Goal: Information Seeking & Learning: Learn about a topic

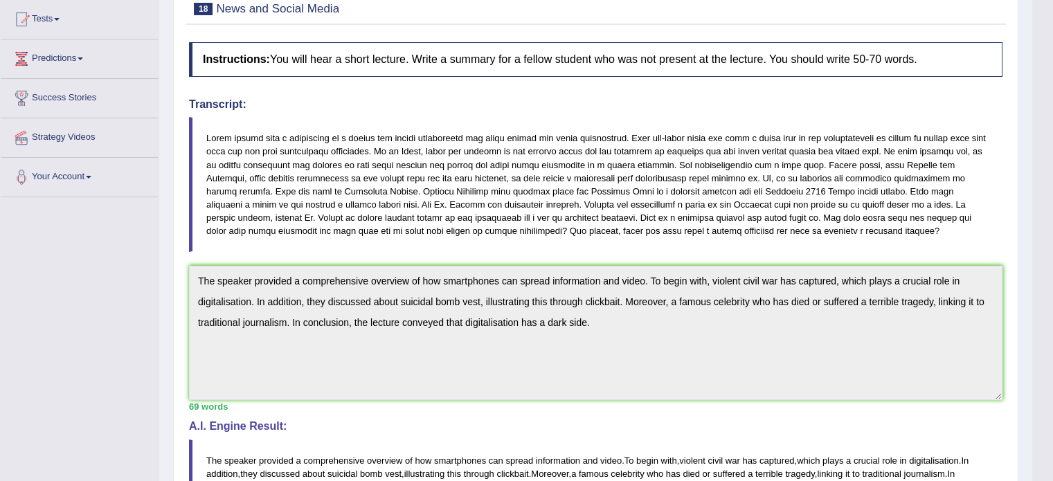
scroll to position [89, 0]
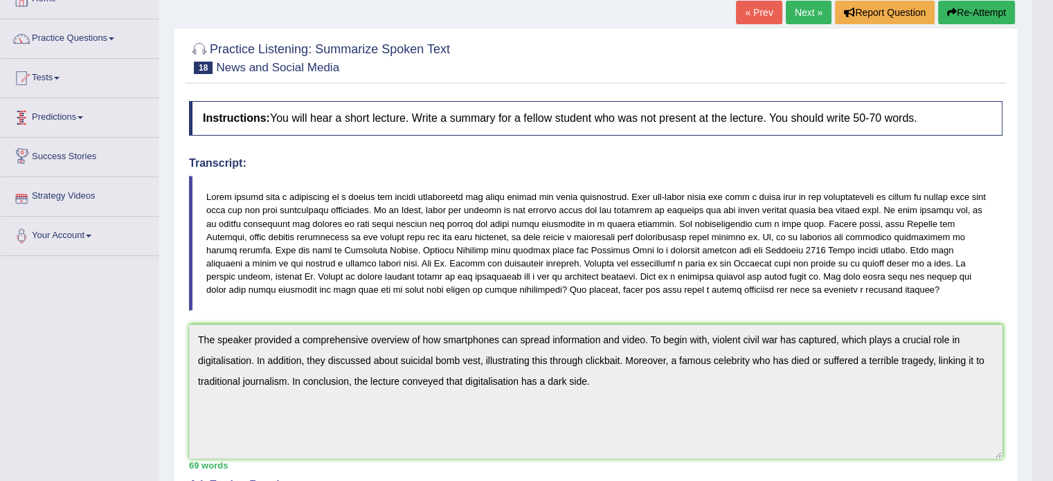
click at [69, 120] on link "Predictions" at bounding box center [80, 115] width 158 height 35
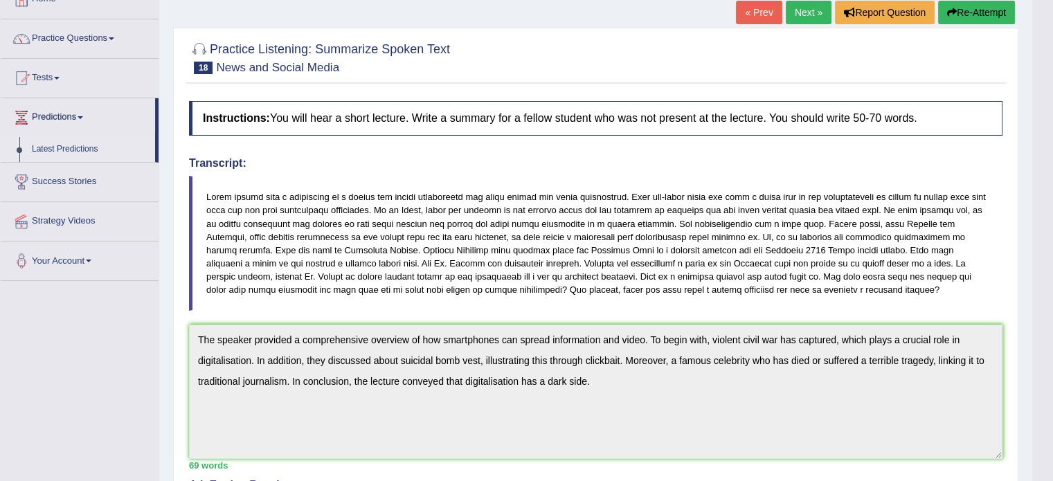
click at [70, 150] on link "Latest Predictions" at bounding box center [90, 149] width 129 height 25
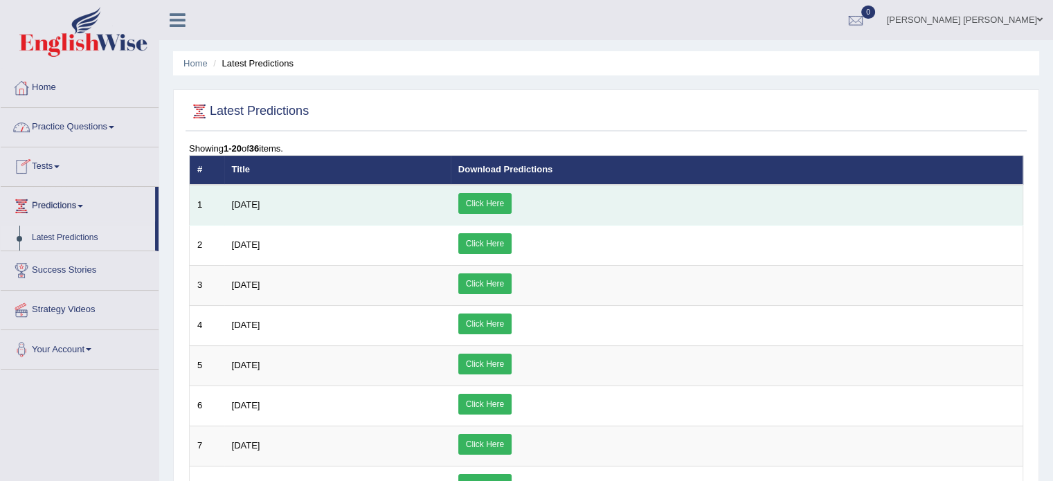
click at [512, 195] on link "Click Here" at bounding box center [484, 203] width 53 height 21
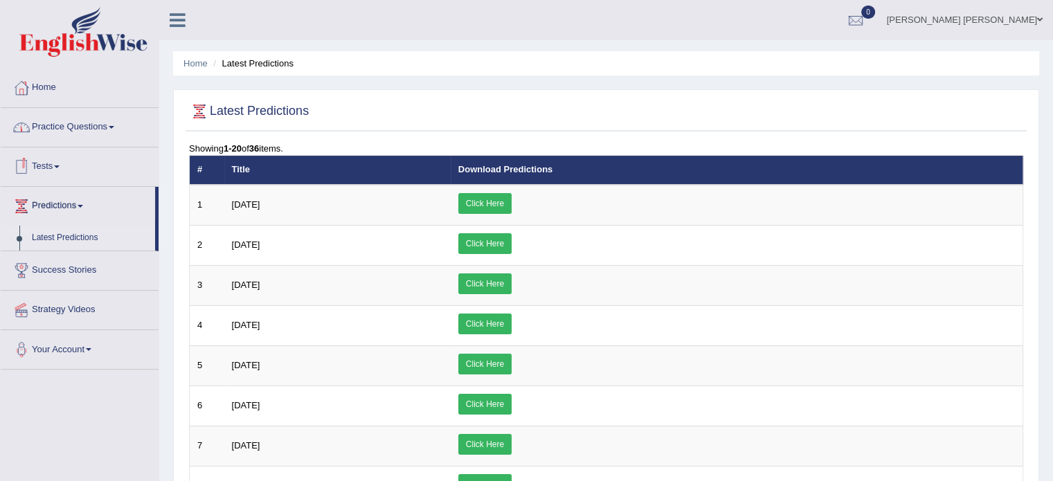
click at [71, 129] on link "Practice Questions" at bounding box center [80, 125] width 158 height 35
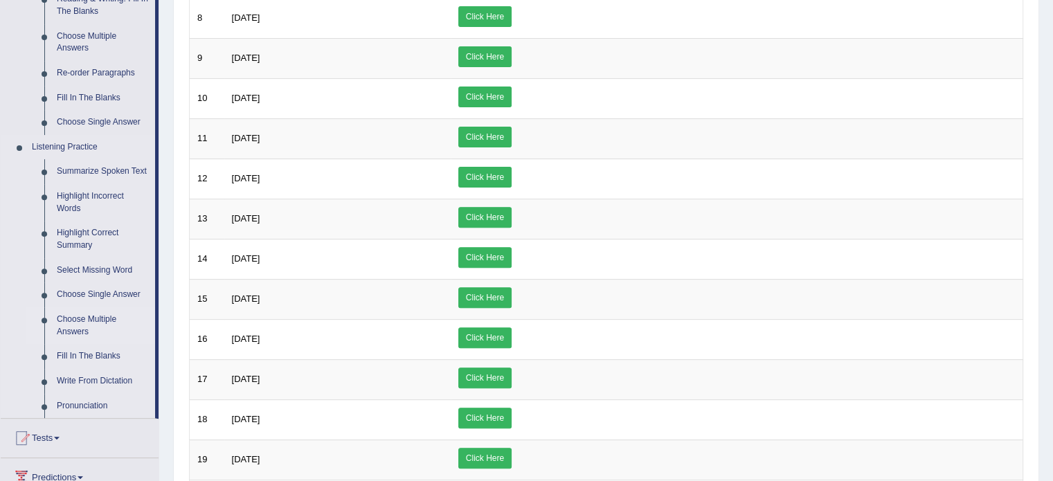
scroll to position [484, 0]
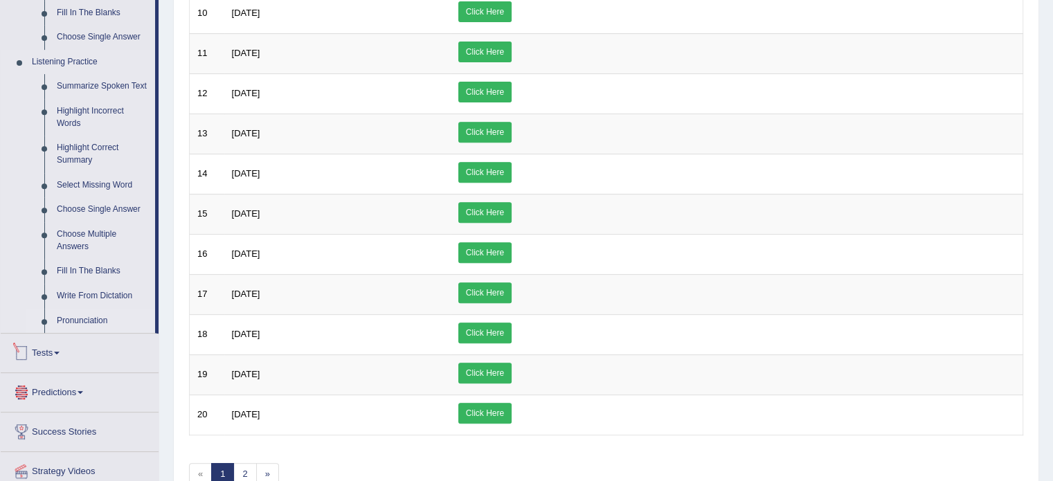
click at [76, 319] on link "Pronunciation" at bounding box center [103, 321] width 105 height 25
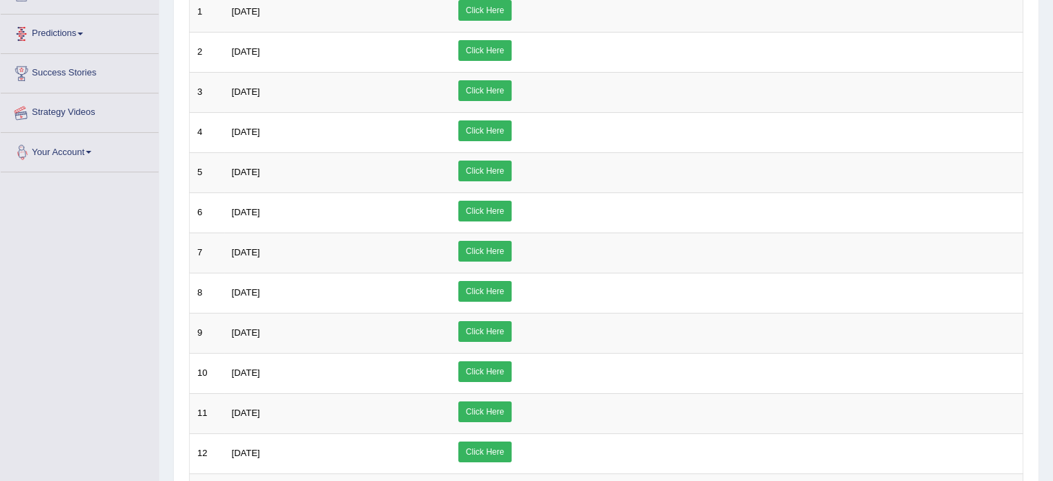
scroll to position [149, 0]
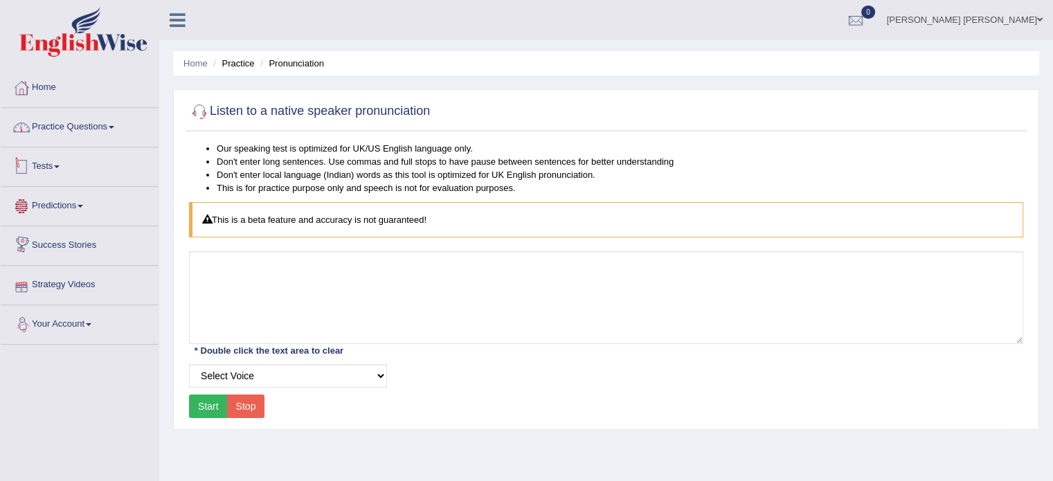
click at [84, 129] on link "Practice Questions" at bounding box center [80, 125] width 158 height 35
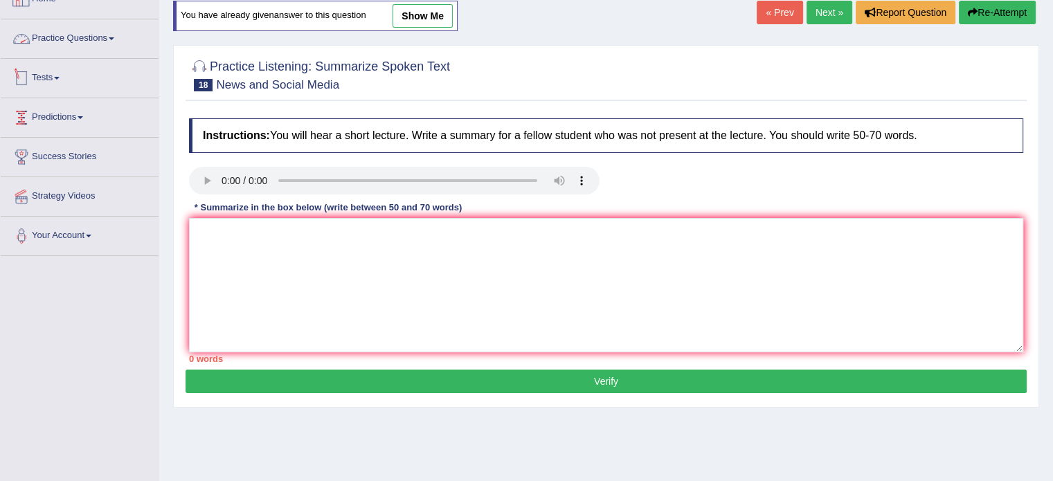
click at [48, 118] on link "Predictions" at bounding box center [80, 115] width 158 height 35
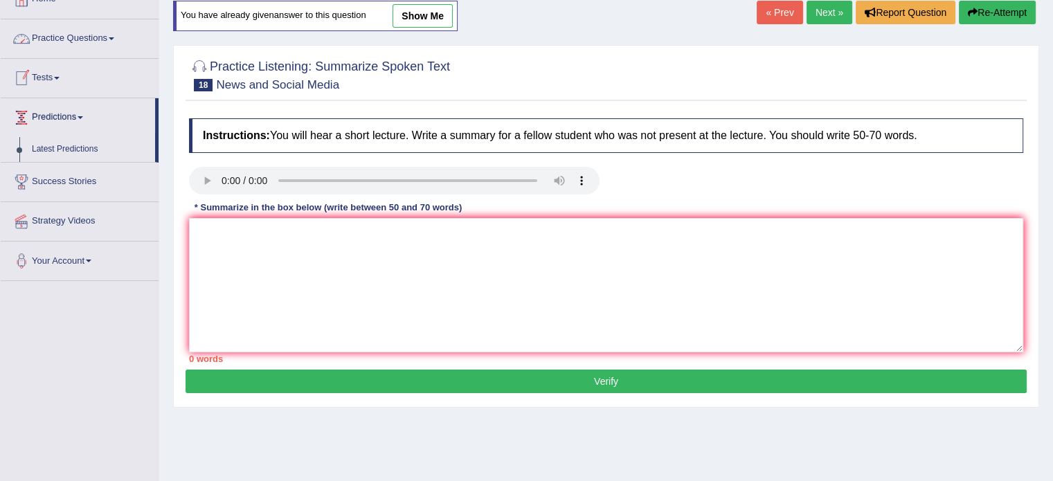
click at [48, 70] on link "Tests" at bounding box center [80, 76] width 158 height 35
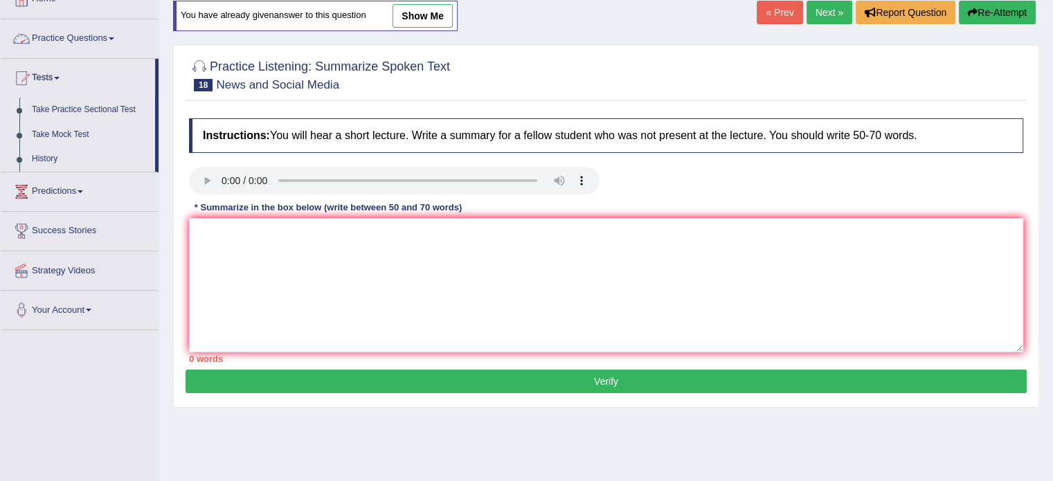
click at [57, 42] on link "Practice Questions" at bounding box center [80, 36] width 158 height 35
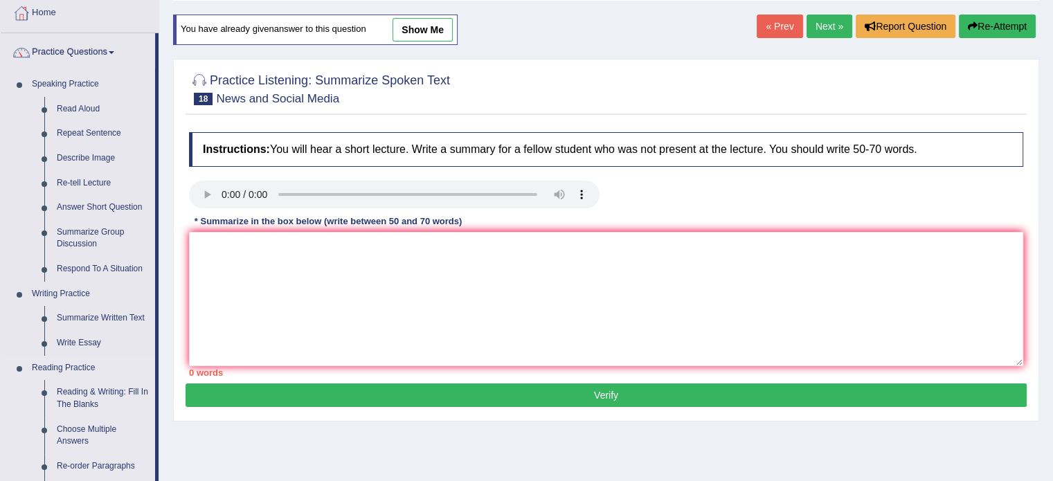
scroll to position [19, 0]
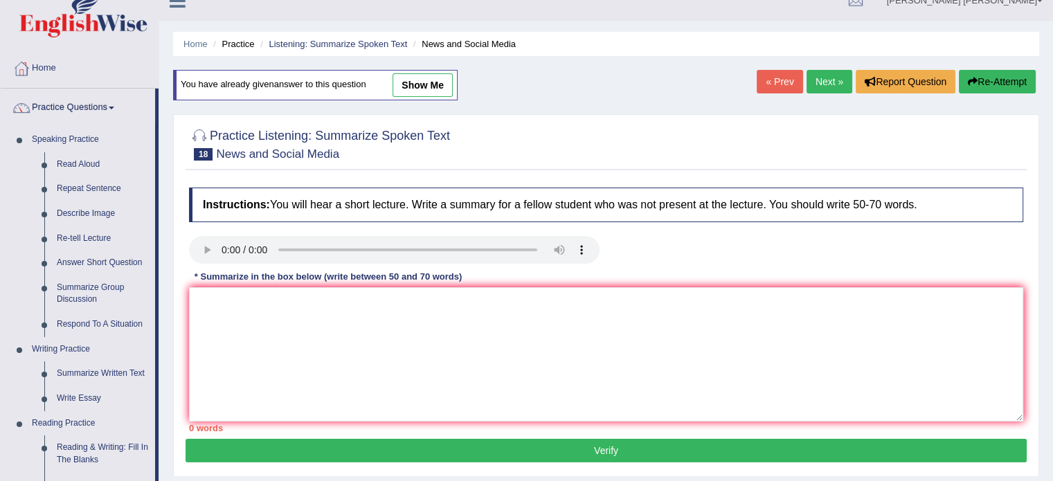
click at [344, 136] on h2 "Practice Listening: Summarize Spoken Text 18 News and Social Media" at bounding box center [319, 143] width 261 height 35
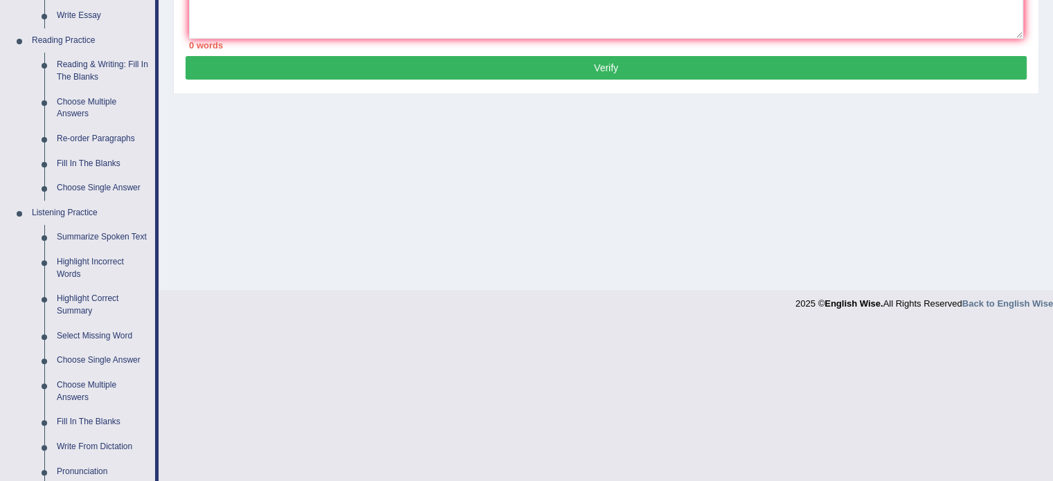
scroll to position [395, 0]
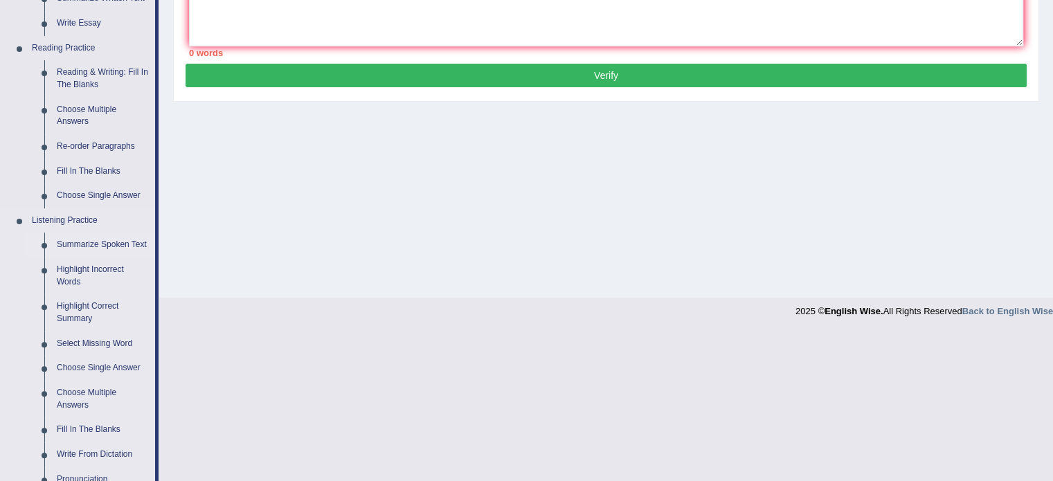
click at [96, 245] on link "Summarize Spoken Text" at bounding box center [103, 245] width 105 height 25
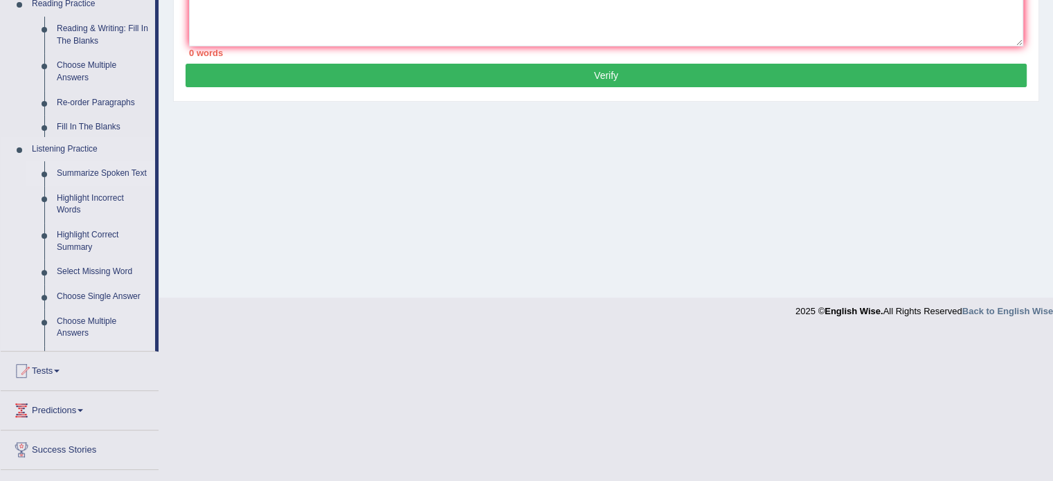
scroll to position [246, 0]
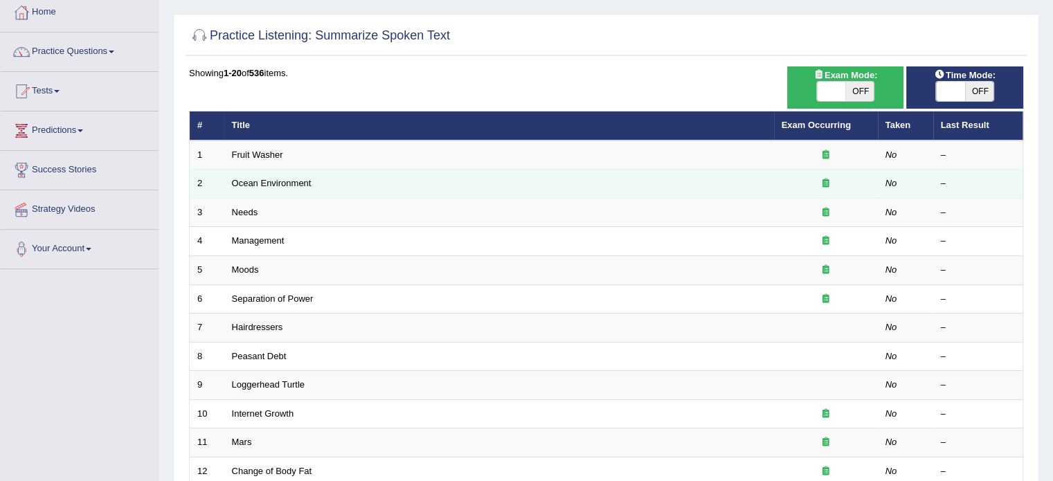
scroll to position [69, 0]
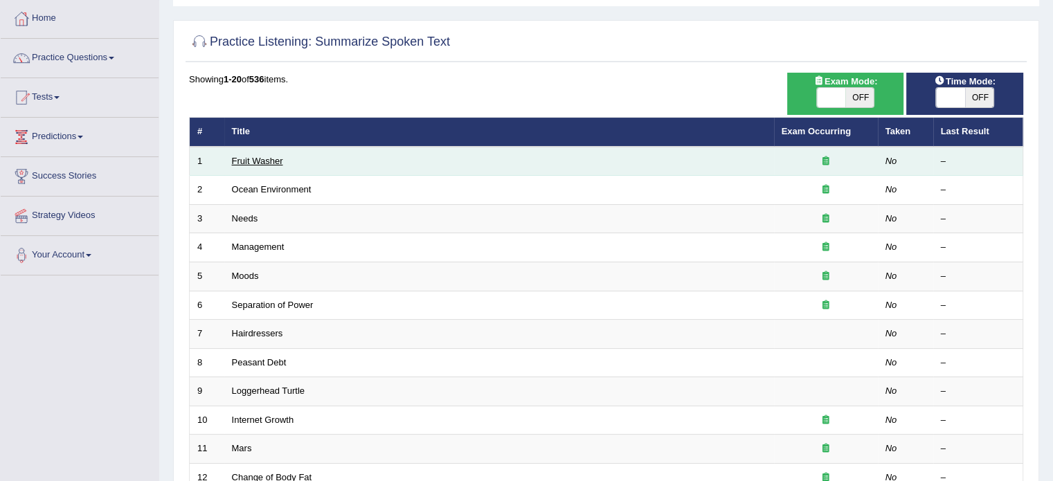
click at [249, 160] on link "Fruit Washer" at bounding box center [257, 161] width 51 height 10
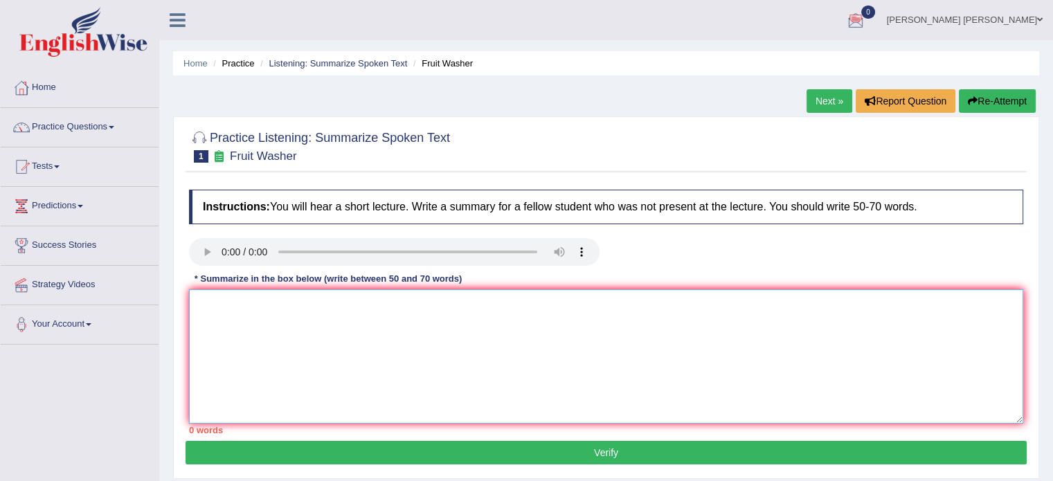
click at [219, 299] on textarea at bounding box center [606, 356] width 834 height 134
type textarea "l"
click at [382, 307] on textarea "The speaker speaks about the idea of how fuits and vegitables" at bounding box center [606, 356] width 834 height 134
click at [383, 308] on textarea "The speaker speaks about the idea of how fuits and vegitables" at bounding box center [606, 356] width 834 height 134
click at [385, 308] on textarea "The speaker speaks about the idea of how fuits and vegitables" at bounding box center [606, 356] width 834 height 134
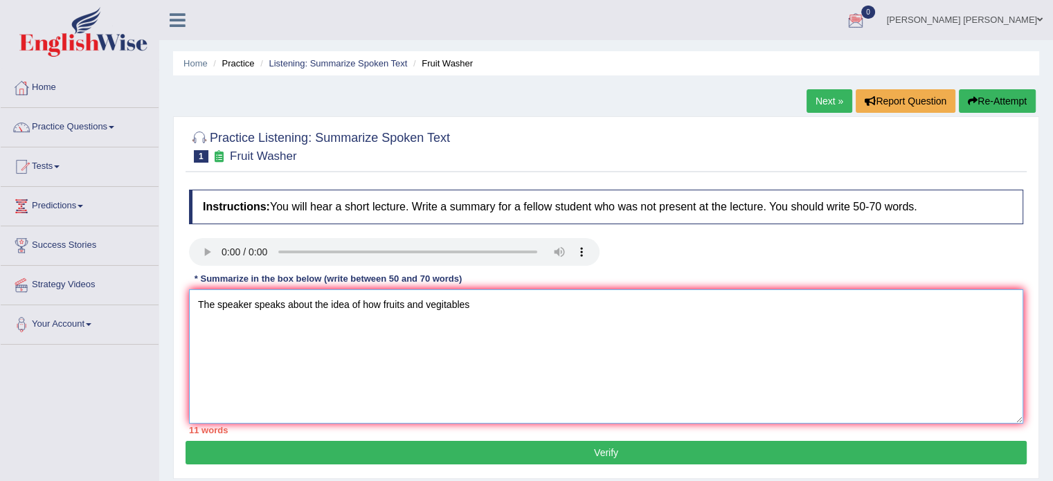
click at [443, 307] on textarea "The speaker speaks about the idea of how fruits and vegitables" at bounding box center [606, 356] width 834 height 134
click at [494, 298] on textarea "The speaker speaks about the idea of how fruits and vegetables" at bounding box center [606, 356] width 834 height 134
click at [487, 304] on textarea "The speaker speaks about the idea of how fruits and vegetables required to be w…" at bounding box center [606, 356] width 834 height 134
click at [498, 305] on textarea "The speaker speaks about the idea of how fruits and vegetables required to be w…" at bounding box center [606, 356] width 834 height 134
click at [485, 307] on textarea "The speaker speaks about the idea of how fruits and vegetables required to be w…" at bounding box center [606, 356] width 834 height 134
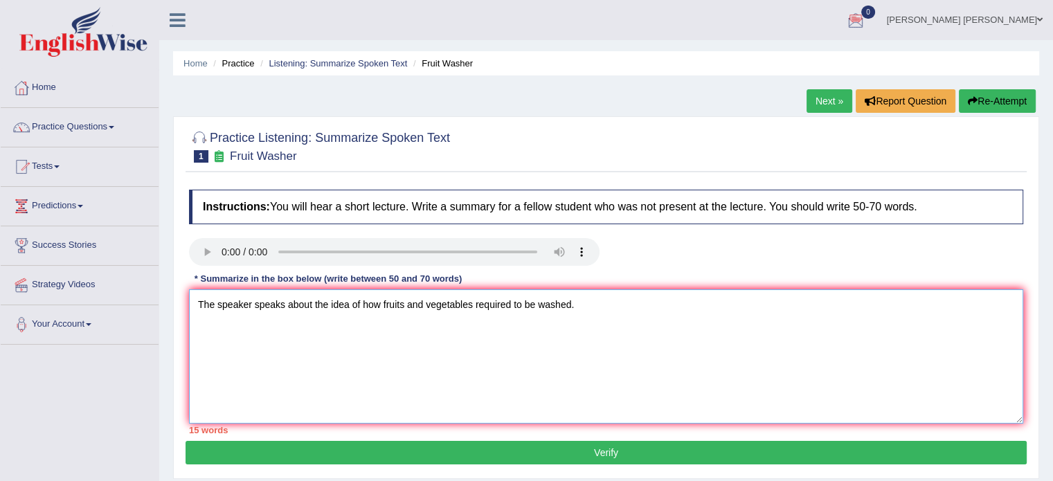
click at [578, 306] on textarea "The speaker speaks about the idea of how fruits and vegetables required to be w…" at bounding box center [606, 356] width 834 height 134
click at [761, 305] on textarea "The speaker speaks about the idea of how fruits and vegetables required to be w…" at bounding box center [606, 356] width 834 height 134
click at [666, 301] on textarea "The speaker speaks about the idea of how fruits and vegetables required to be w…" at bounding box center [606, 356] width 834 height 134
click at [754, 305] on textarea "The speaker speaks about the idea of how fruits and vegetables required to be w…" at bounding box center [606, 356] width 834 height 134
click at [894, 305] on textarea "The speaker speaks about the idea of how fruits and vegetables required to be w…" at bounding box center [606, 356] width 834 height 134
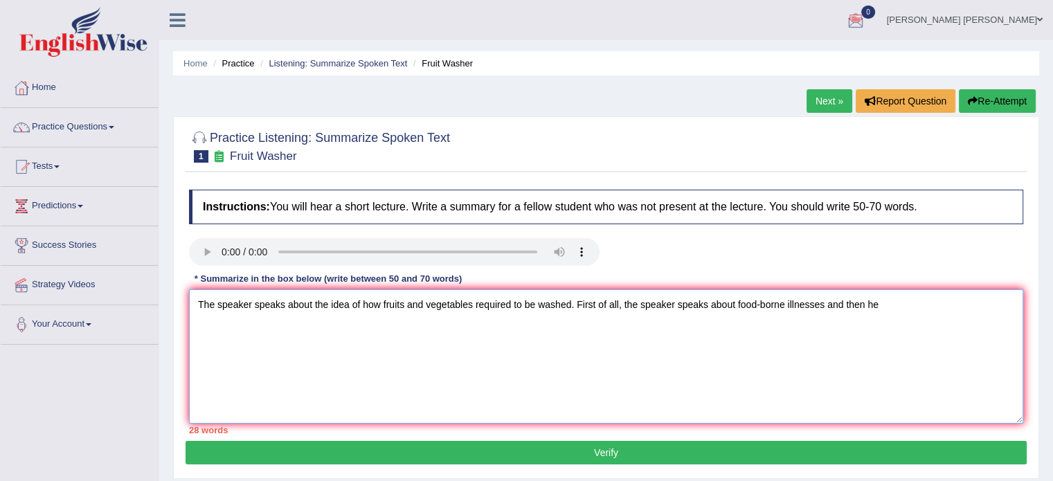
click at [831, 309] on textarea "The speaker speaks about the idea of how fruits and vegetables required to be w…" at bounding box center [606, 356] width 834 height 134
click at [878, 307] on textarea "The speaker speaks about the idea of how fruits and vegetables required to be w…" at bounding box center [606, 356] width 834 height 134
click at [971, 305] on textarea "The speaker speaks about the idea of how fruits and vegetables required to be w…" at bounding box center [606, 356] width 834 height 134
click at [242, 330] on textarea "The speaker speaks about the idea of how fruits and vegetables required to be w…" at bounding box center [606, 356] width 834 height 134
click at [892, 304] on textarea "The speaker speaks about the idea of how fruits and vegetables required to be w…" at bounding box center [606, 356] width 834 height 134
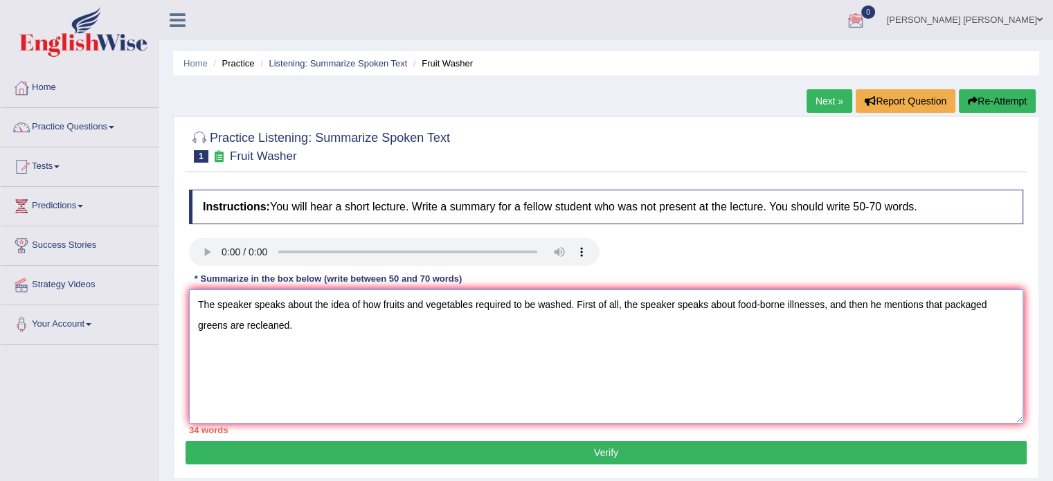
click at [509, 307] on textarea "The speaker speaks about the idea of how fruits and vegetables required to be w…" at bounding box center [606, 356] width 834 height 134
click at [494, 304] on textarea "The speaker speaks about the idea of how fruits and vegetables require to be wa…" at bounding box center [606, 356] width 834 height 134
click at [506, 306] on textarea "The speaker speaks about the idea of how fruits and vegetables require to be wa…" at bounding box center [606, 356] width 834 height 134
click at [505, 306] on textarea "The speaker speaks about the idea of how fruits and vegetables require to be wa…" at bounding box center [606, 356] width 834 height 134
click at [307, 338] on textarea "The speaker speaks about the idea of how fruits and vegetables required to be w…" at bounding box center [606, 356] width 834 height 134
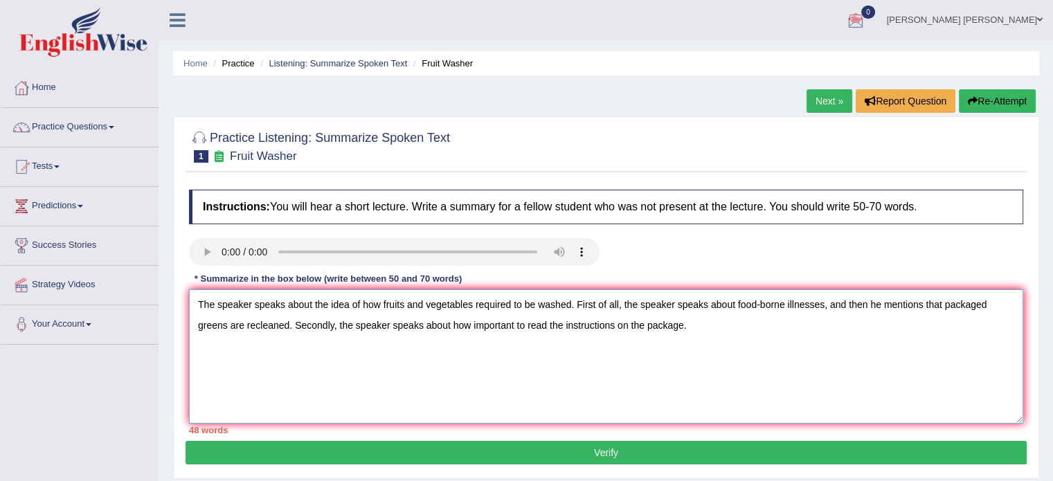
click at [381, 326] on textarea "The speaker speaks about the idea of how fruits and vegetables required to be w…" at bounding box center [606, 356] width 834 height 134
click at [681, 332] on textarea "The speaker speaks about the idea of how fruits and vegetables required to be w…" at bounding box center [606, 356] width 834 height 134
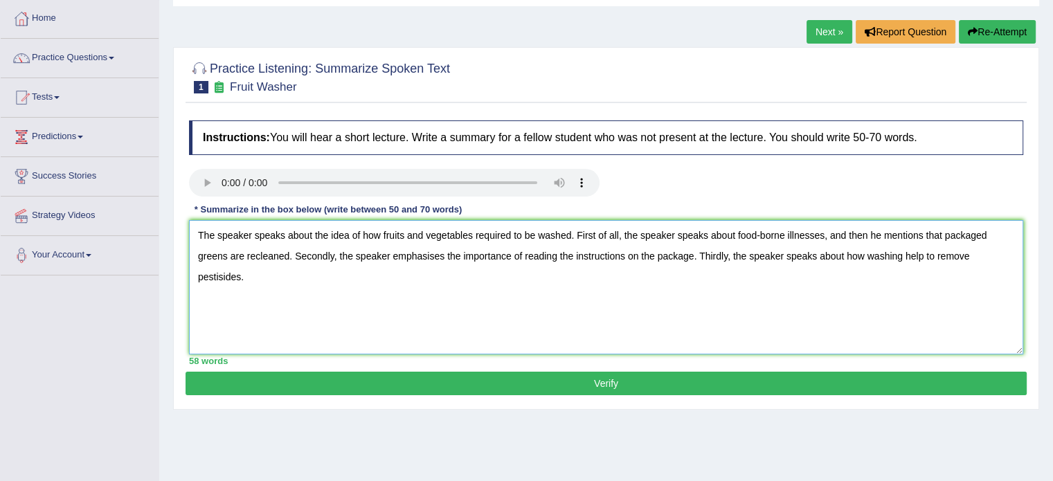
click at [877, 262] on textarea "The speaker speaks about the idea of how fruits and vegetables required to be w…" at bounding box center [606, 287] width 834 height 134
click at [953, 260] on textarea "The speaker speaks about the idea of how fruits and vegetables required to be w…" at bounding box center [606, 287] width 834 height 134
click at [994, 259] on textarea "The speaker speaks about the idea of how fruits and vegetables required to be w…" at bounding box center [606, 287] width 834 height 134
drag, startPoint x: 847, startPoint y: 207, endPoint x: 841, endPoint y: 188, distance: 20.4
click at [848, 188] on div "Instructions: You will hear a short lecture. Write a summary for a fellow stude…" at bounding box center [606, 243] width 841 height 258
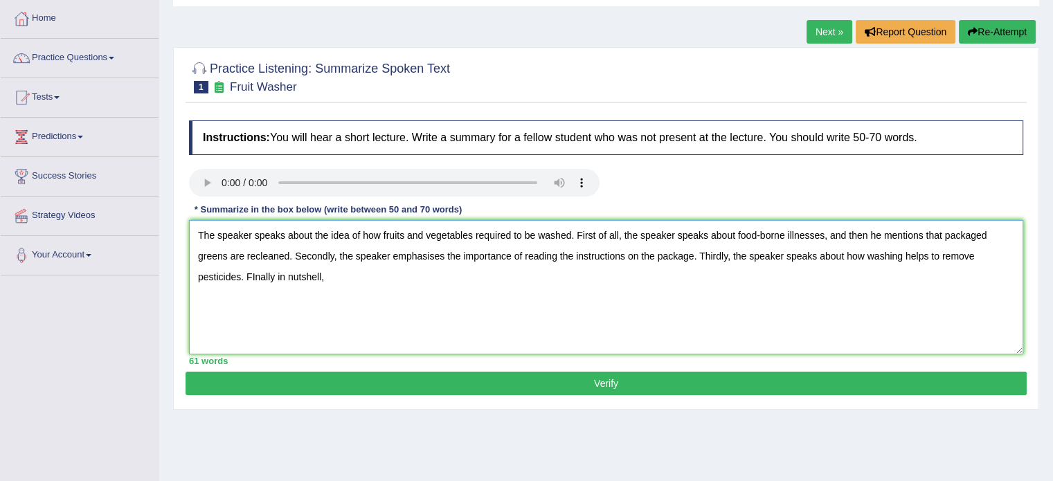
click at [213, 275] on textarea "The speaker speaks about the idea of how fruits and vegetables required to be w…" at bounding box center [606, 287] width 834 height 134
click at [260, 273] on textarea "The speaker speaks about the idea of how fruits and vegetables required to be w…" at bounding box center [606, 287] width 834 height 134
click at [246, 276] on textarea "The speaker speaks about the idea of how fruits and vegetables required to be w…" at bounding box center [606, 287] width 834 height 134
click at [208, 276] on textarea "The speaker speaks about the idea of how fruits and vegetables required to be w…" at bounding box center [606, 287] width 834 height 134
click at [207, 278] on textarea "The speaker speaks about the idea of how fruits and vegetables required to be w…" at bounding box center [606, 287] width 834 height 134
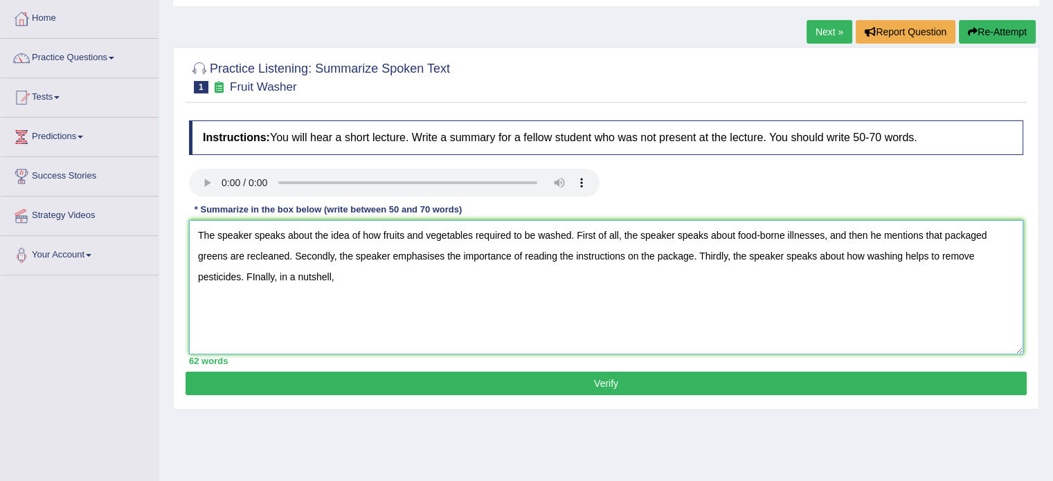
click at [258, 278] on textarea "The speaker speaks about the idea of how fruits and vegetables required to be w…" at bounding box center [606, 287] width 834 height 134
click at [213, 276] on textarea "The speaker speaks about the idea of how fruits and vegetables required to be w…" at bounding box center [606, 287] width 834 height 134
click at [300, 277] on textarea "The speaker speaks about the idea of how fruits and vegetables required to be w…" at bounding box center [606, 287] width 834 height 134
click at [293, 280] on textarea "The speaker speaks about the idea of how fruits and vegetables required to be w…" at bounding box center [606, 287] width 834 height 134
click at [397, 284] on textarea "The speaker speaks about the idea of how fruits and vegetables required to be w…" at bounding box center [606, 287] width 834 height 134
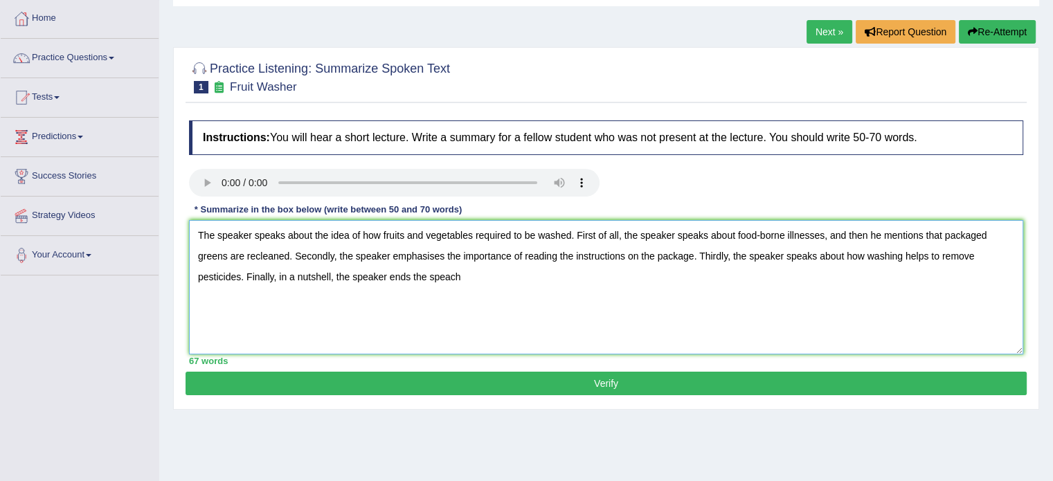
click at [395, 279] on textarea "The speaker speaks about the idea of how fruits and vegetables required to be w…" at bounding box center [606, 287] width 834 height 134
click at [433, 278] on textarea "The speaker speaks about the idea of how fruits and vegetables required to be w…" at bounding box center [606, 287] width 834 height 134
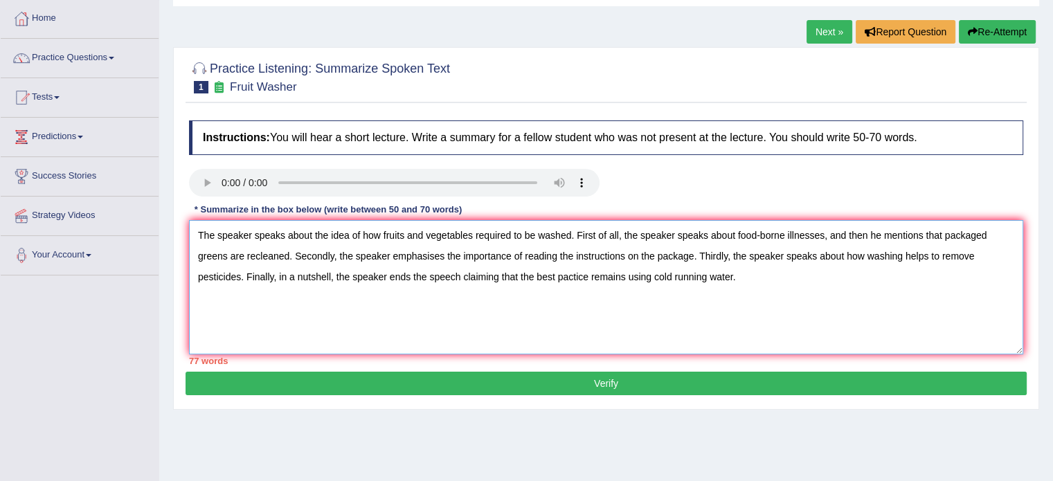
click at [520, 277] on textarea "The speaker speaks about the idea of how fruits and vegetables required to be w…" at bounding box center [606, 287] width 834 height 134
click at [492, 237] on textarea "The speaker speaks about the idea of how fruits and vegetables required to be w…" at bounding box center [606, 287] width 834 height 134
click at [281, 276] on textarea "The speaker speaks about the idea of how fruits and vegetables need to be washe…" at bounding box center [606, 287] width 834 height 134
click at [748, 255] on textarea "The speaker speaks about the idea of how fruits and vegetables need to be washe…" at bounding box center [606, 287] width 834 height 134
click at [645, 251] on textarea "The speaker speaks about the idea of how fruits and vegetables need to be washe…" at bounding box center [606, 287] width 834 height 134
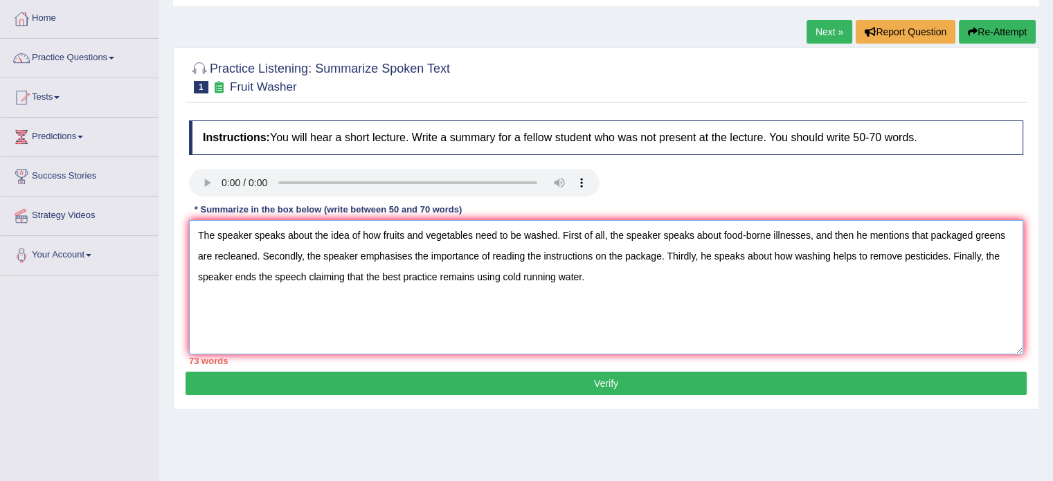
type textarea "The speaker speaks about the idea of how fruits and vegetables need to be washe…"
drag, startPoint x: 626, startPoint y: 384, endPoint x: 617, endPoint y: 384, distance: 8.3
click at [625, 384] on button "Verify" at bounding box center [606, 384] width 841 height 24
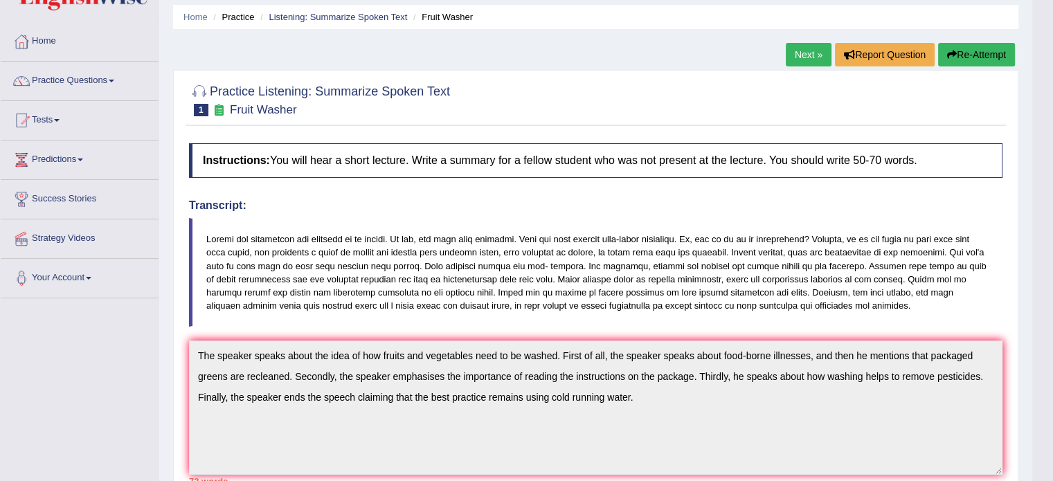
scroll to position [0, 0]
